Goal: Find specific page/section: Find specific page/section

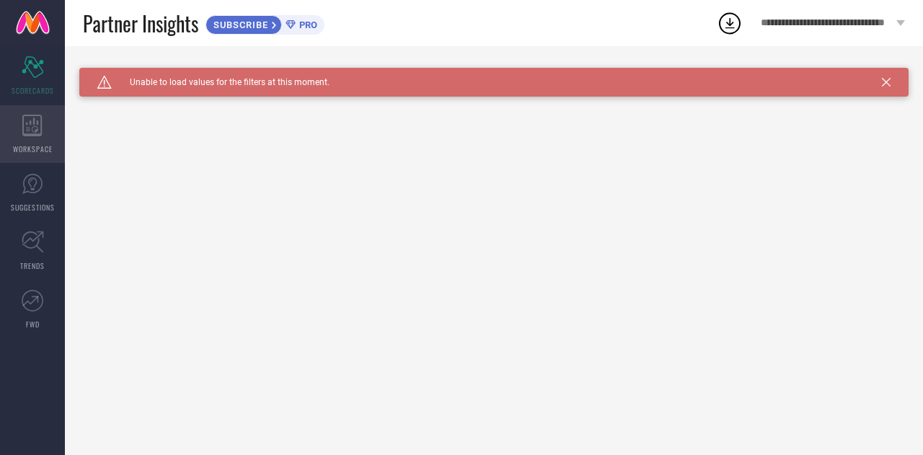
click at [30, 115] on icon at bounding box center [32, 126] width 20 height 22
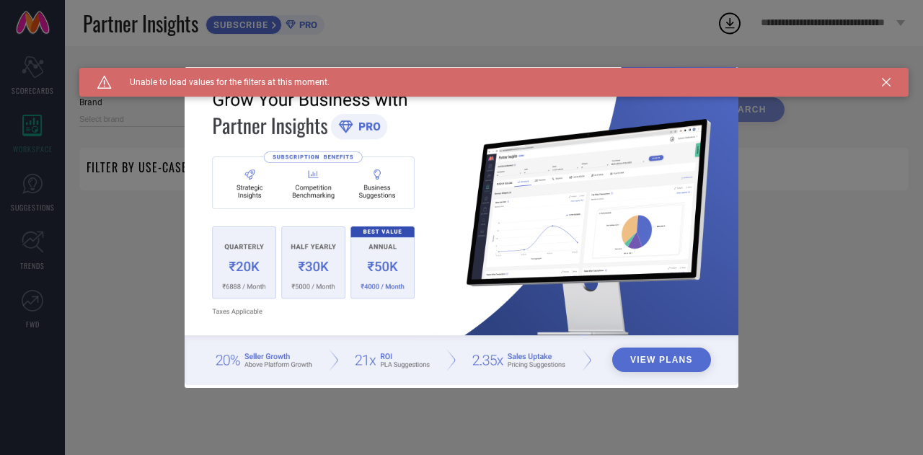
type input "1 STOP FASHION"
type input "All"
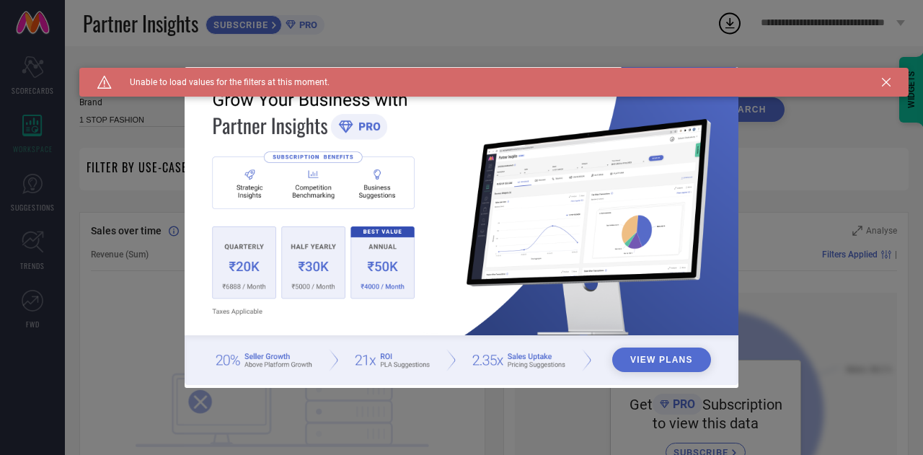
click at [882, 84] on icon at bounding box center [886, 82] width 9 height 9
